Goal: Transaction & Acquisition: Purchase product/service

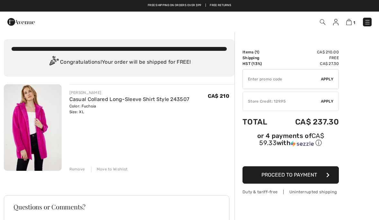
click at [322, 99] on span "Apply" at bounding box center [327, 101] width 13 height 6
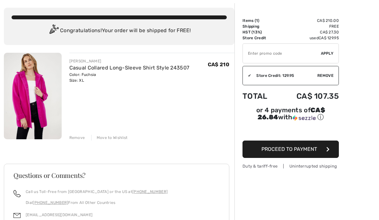
scroll to position [31, 0]
click at [328, 147] on button "Proceed to Payment" at bounding box center [290, 148] width 96 height 17
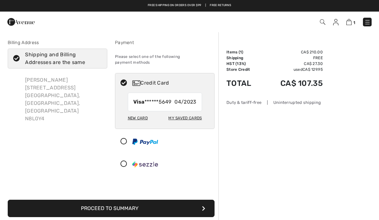
click at [136, 112] on div "New Card" at bounding box center [138, 117] width 20 height 11
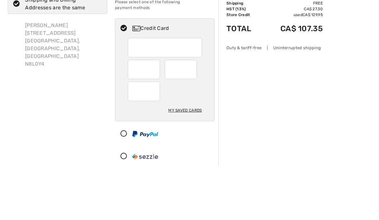
click at [146, 114] on div at bounding box center [144, 123] width 32 height 19
radio input "true"
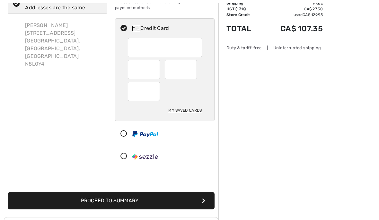
scroll to position [54, 0]
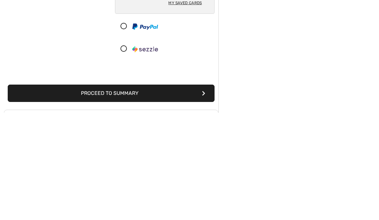
click at [200, 192] on button "Proceed to Summary" at bounding box center [111, 200] width 207 height 17
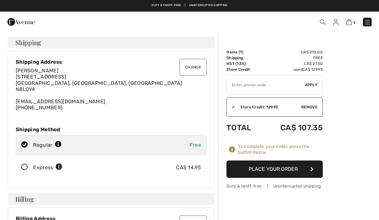
click at [305, 167] on button "Place Your Order" at bounding box center [274, 168] width 96 height 17
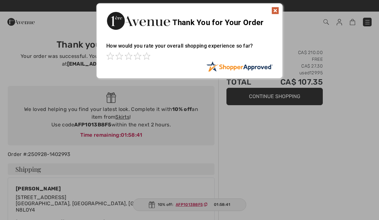
click at [271, 7] on img at bounding box center [275, 11] width 8 height 8
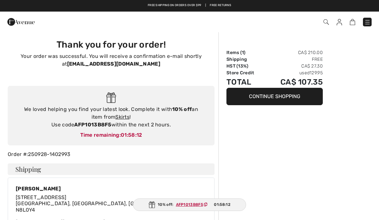
click at [339, 21] on img at bounding box center [339, 22] width 5 height 6
click at [339, 25] on img at bounding box center [339, 22] width 5 height 6
click at [337, 23] on img at bounding box center [339, 22] width 5 height 6
click at [340, 24] on img at bounding box center [339, 22] width 5 height 6
click at [367, 22] on img at bounding box center [367, 22] width 6 height 6
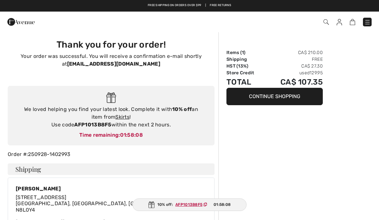
click at [367, 24] on div "Close menu" at bounding box center [189, 110] width 379 height 220
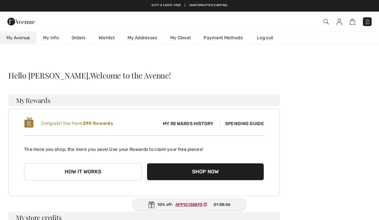
click at [365, 25] on img at bounding box center [367, 22] width 6 height 6
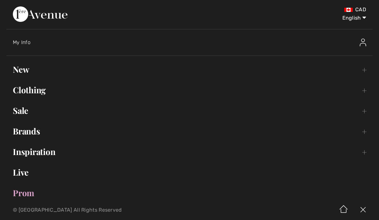
click at [364, 43] on img at bounding box center [363, 43] width 6 height 8
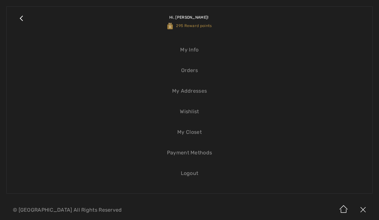
click at [198, 176] on link "Logout" at bounding box center [189, 173] width 353 height 14
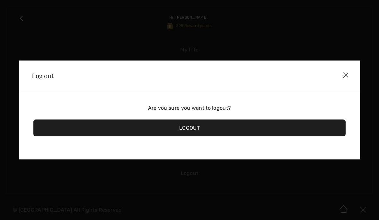
click at [196, 129] on div "Logout" at bounding box center [189, 127] width 312 height 17
